Goal: Transaction & Acquisition: Download file/media

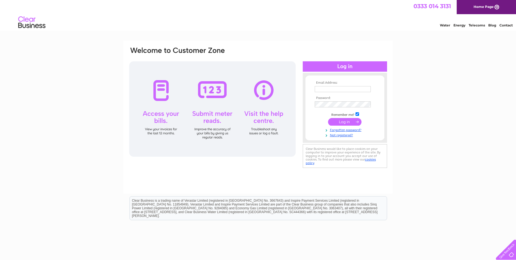
type input "[PERSON_NAME][EMAIL_ADDRESS][DOMAIN_NAME]"
click at [346, 120] on input "submit" at bounding box center [344, 122] width 33 height 8
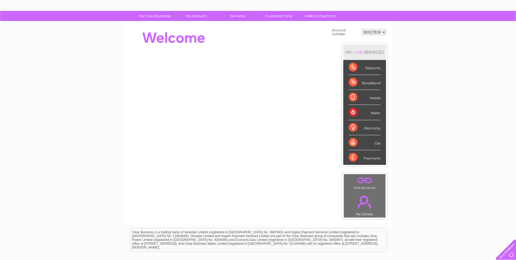
scroll to position [26, 0]
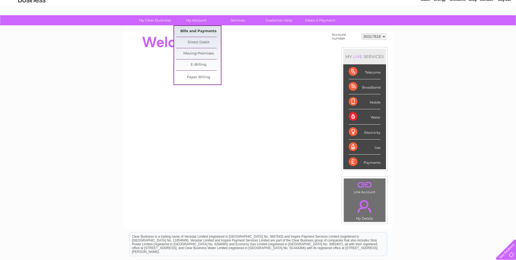
click at [195, 29] on link "Bills and Payments" at bounding box center [198, 31] width 45 height 11
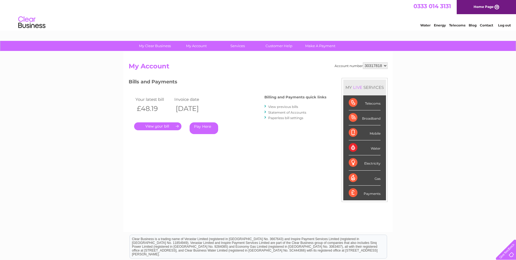
click at [155, 126] on link "." at bounding box center [157, 126] width 47 height 8
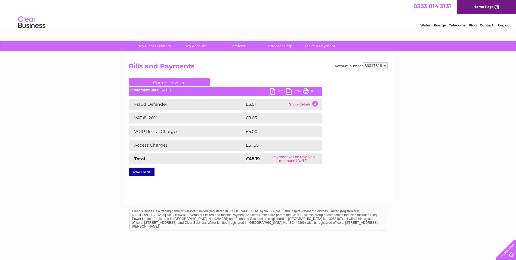
click at [272, 90] on link "PDF" at bounding box center [278, 92] width 16 height 8
click at [504, 25] on link "Log out" at bounding box center [504, 25] width 13 height 4
